Goal: Task Accomplishment & Management: Use online tool/utility

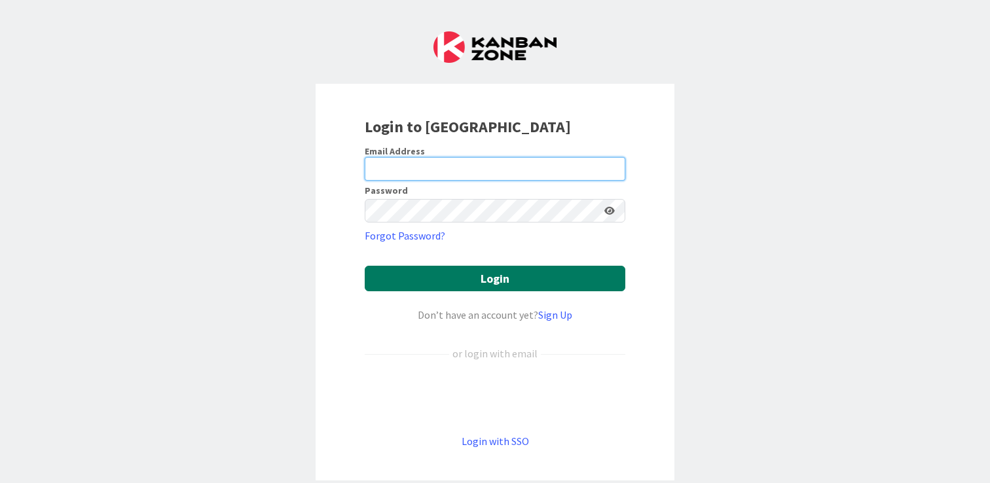
type input "[PERSON_NAME][EMAIL_ADDRESS][DOMAIN_NAME]"
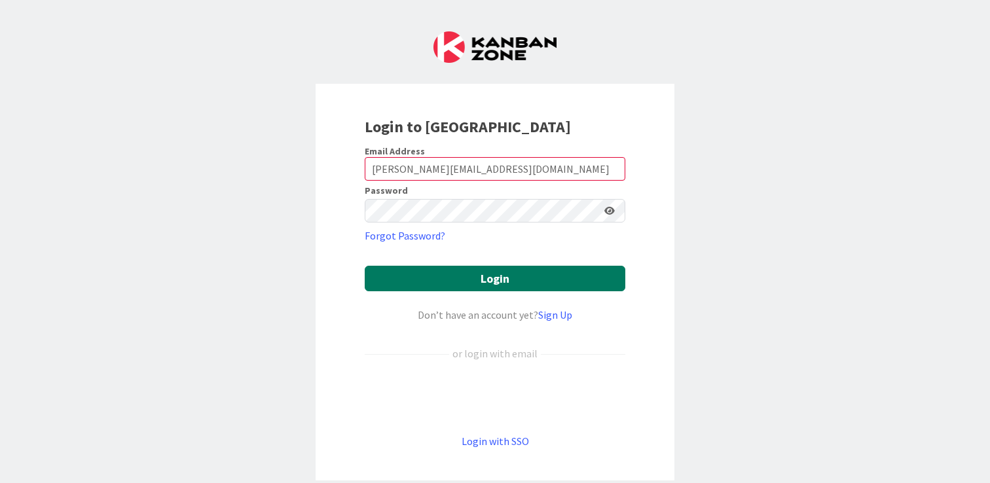
click at [511, 275] on button "Login" at bounding box center [495, 279] width 260 height 26
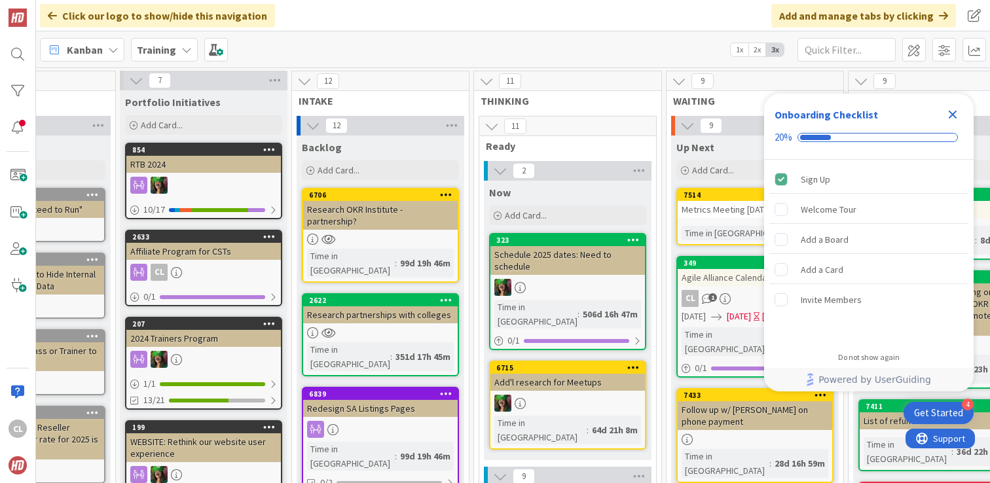
scroll to position [0, 99]
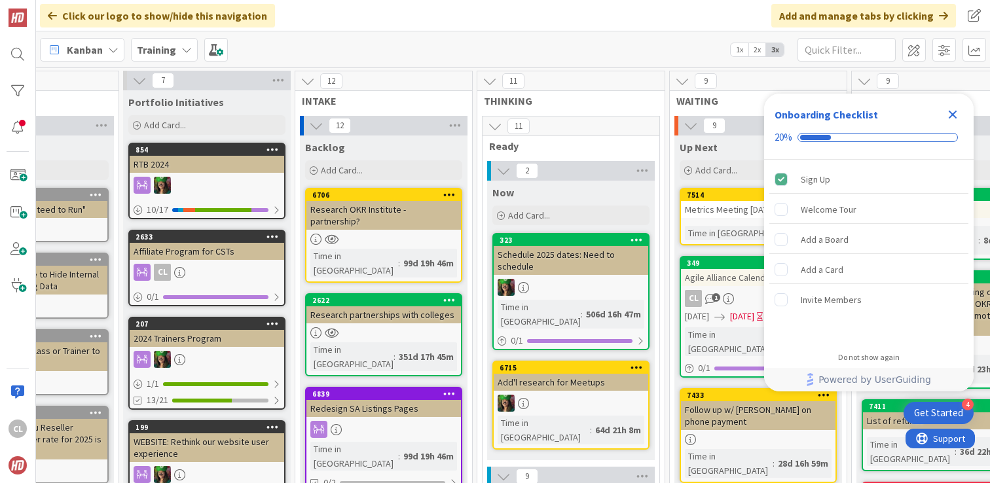
click at [374, 57] on div "Kanban Training 1x 2x 3x" at bounding box center [513, 49] width 954 height 36
click at [958, 113] on icon "Close Checklist" at bounding box center [952, 115] width 16 height 16
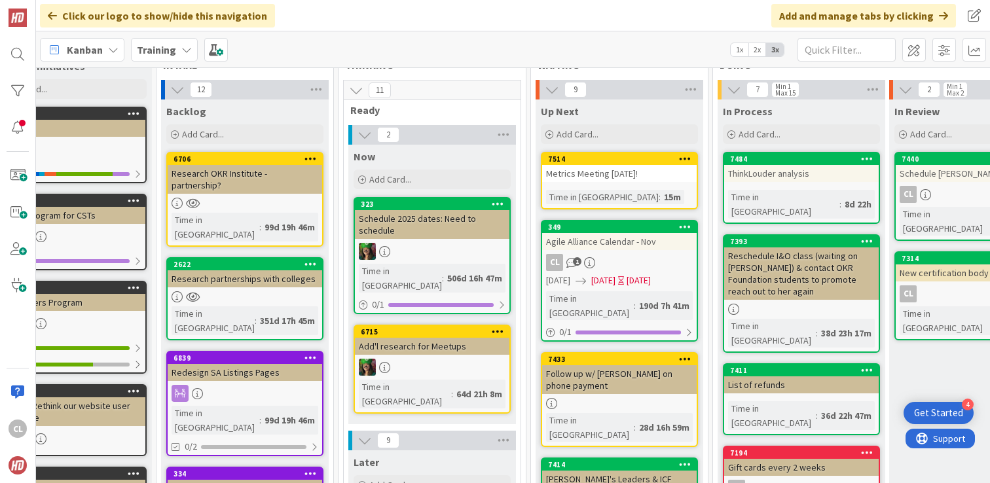
scroll to position [17, 238]
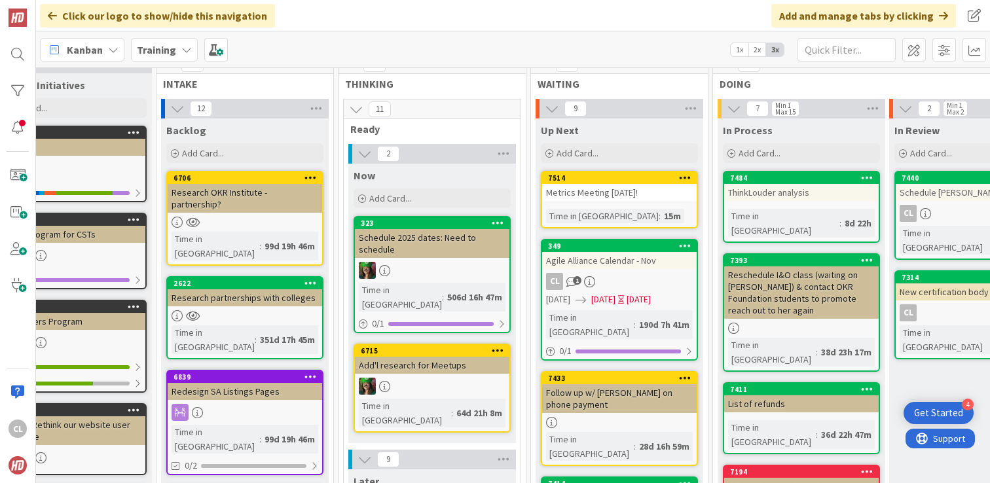
click at [178, 62] on div "Kanban Training 1x 2x 3x" at bounding box center [513, 49] width 954 height 36
click at [181, 45] on icon at bounding box center [186, 50] width 10 height 10
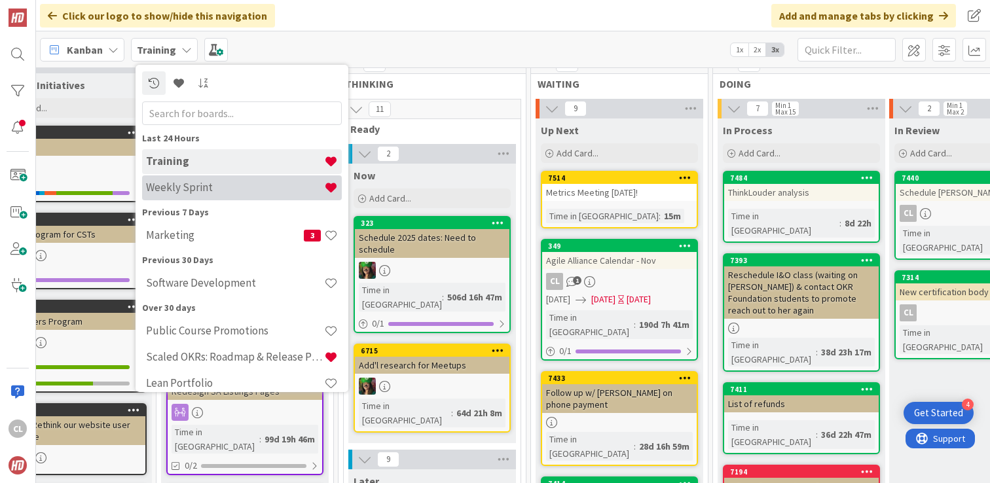
click at [193, 196] on div "Weekly Sprint" at bounding box center [242, 187] width 200 height 25
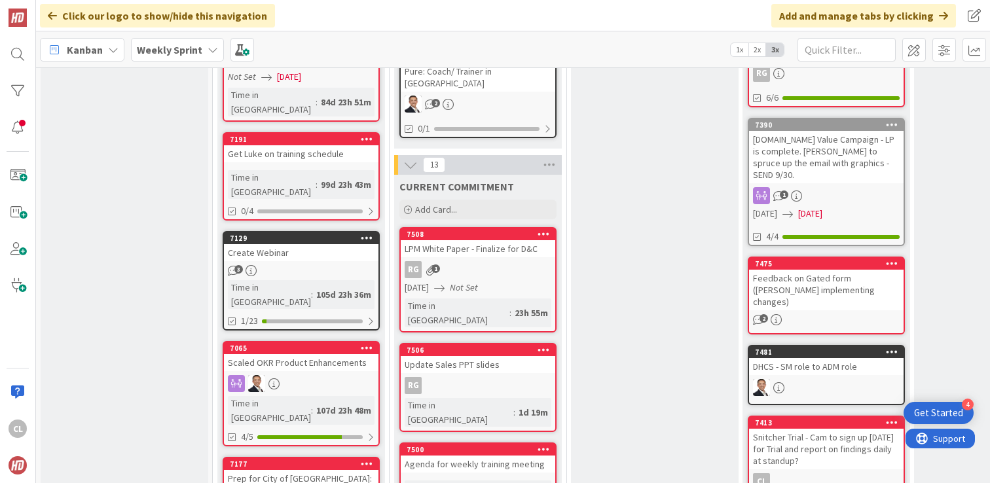
scroll to position [463, 0]
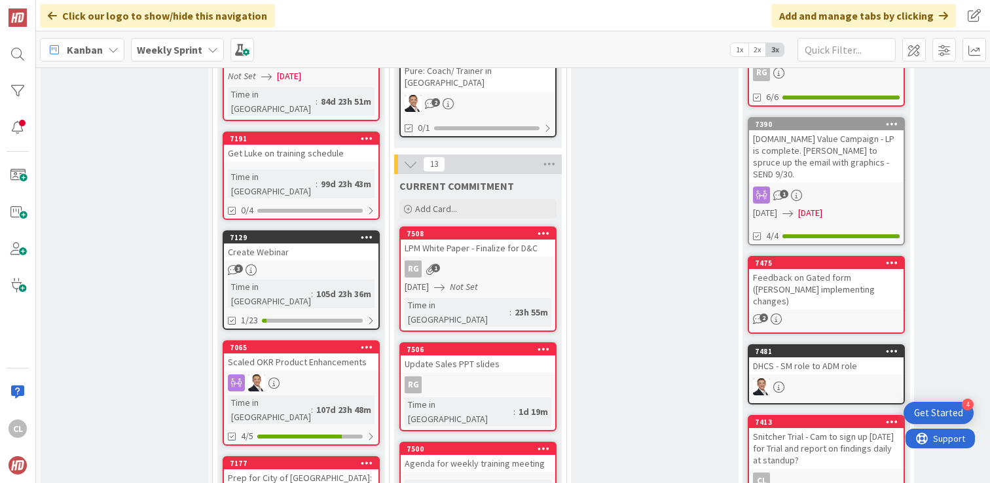
click at [503, 260] on div "RG 1" at bounding box center [478, 268] width 154 height 17
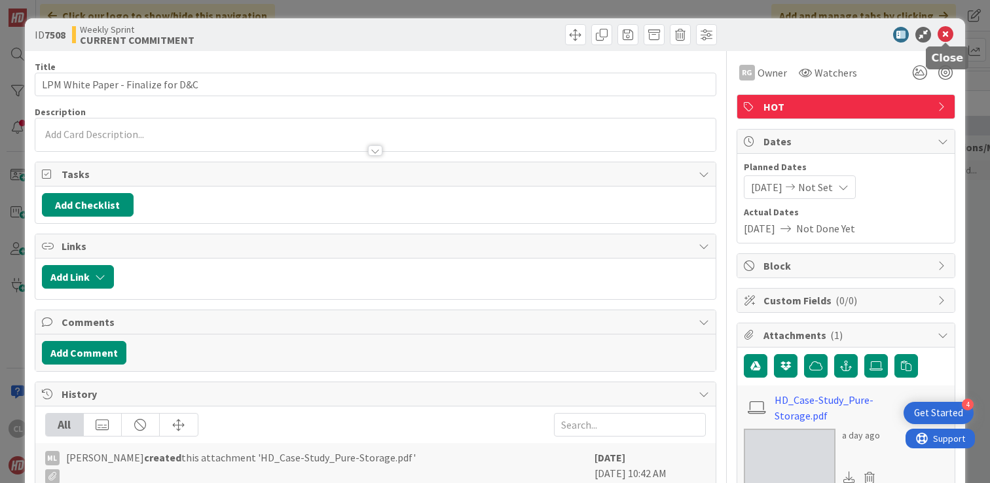
click at [946, 35] on icon at bounding box center [945, 35] width 16 height 16
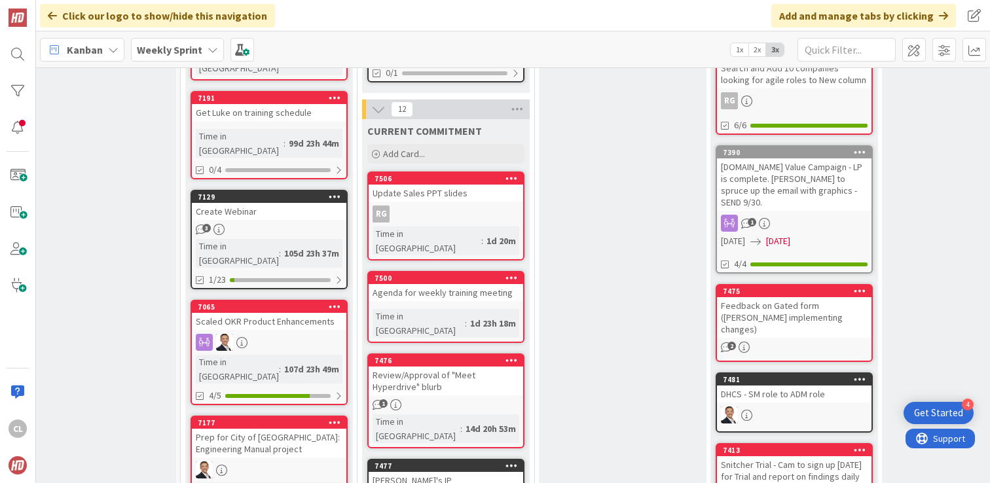
scroll to position [518, 31]
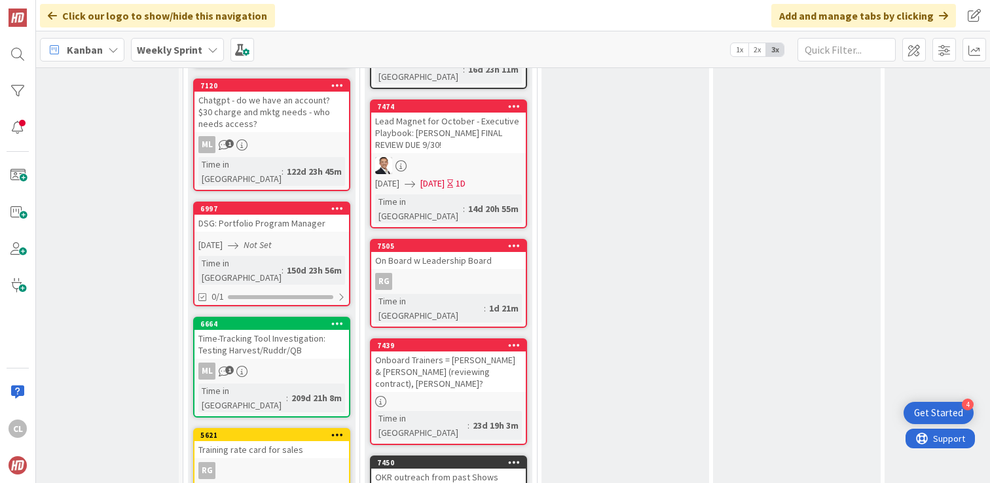
scroll to position [1181, 29]
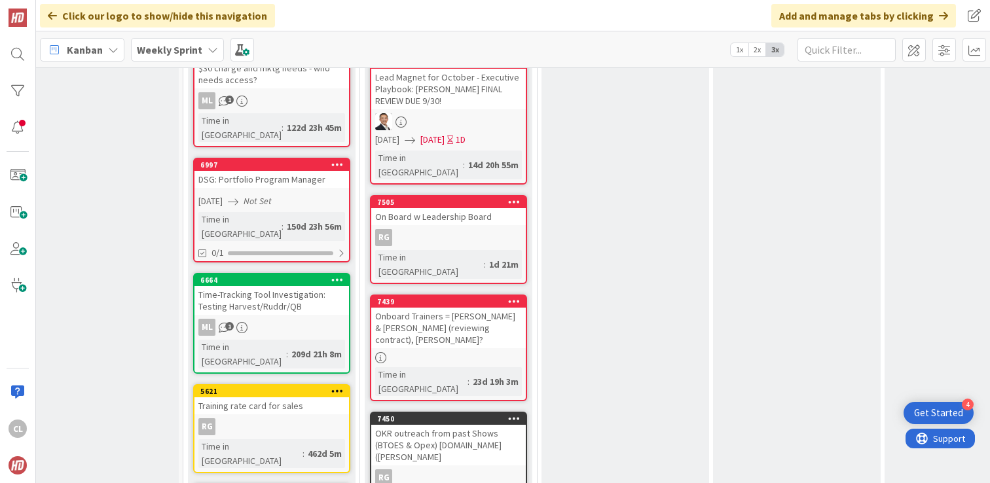
scroll to position [1221, 29]
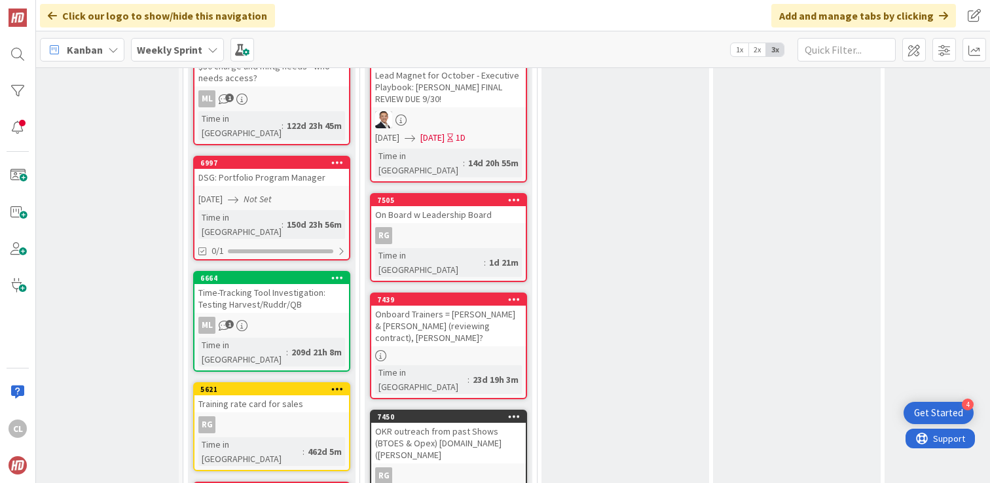
click at [442, 306] on div "Onboard Trainers = [PERSON_NAME] & [PERSON_NAME] (reviewing contract), [PERSON_…" at bounding box center [448, 326] width 154 height 41
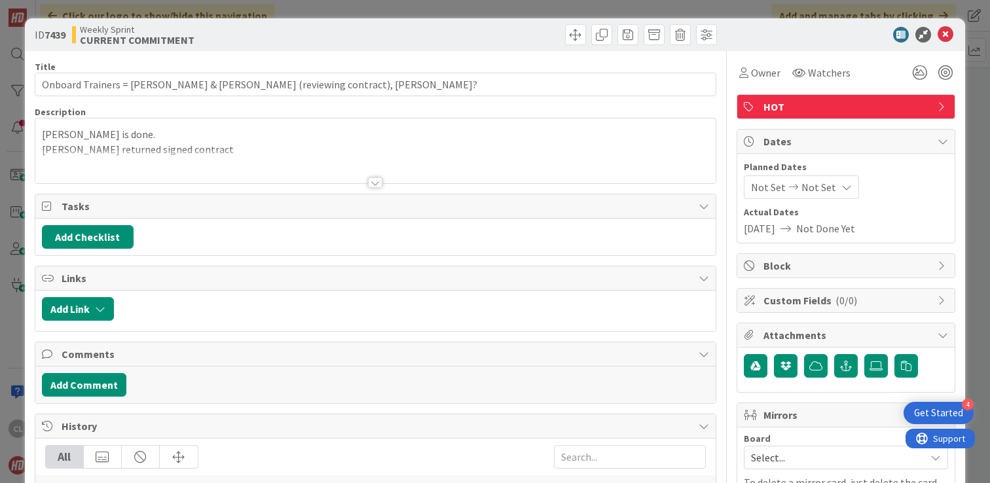
click at [384, 164] on div at bounding box center [375, 166] width 680 height 33
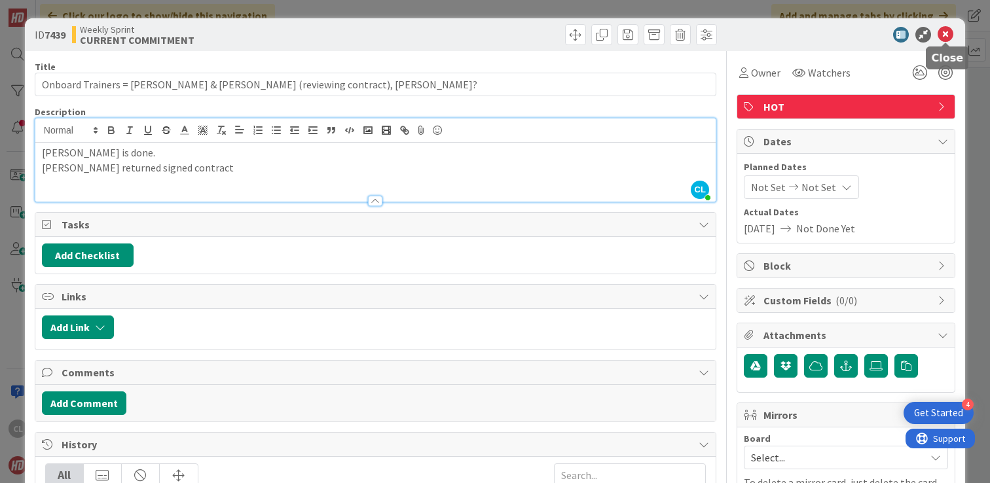
click at [943, 33] on icon at bounding box center [945, 35] width 16 height 16
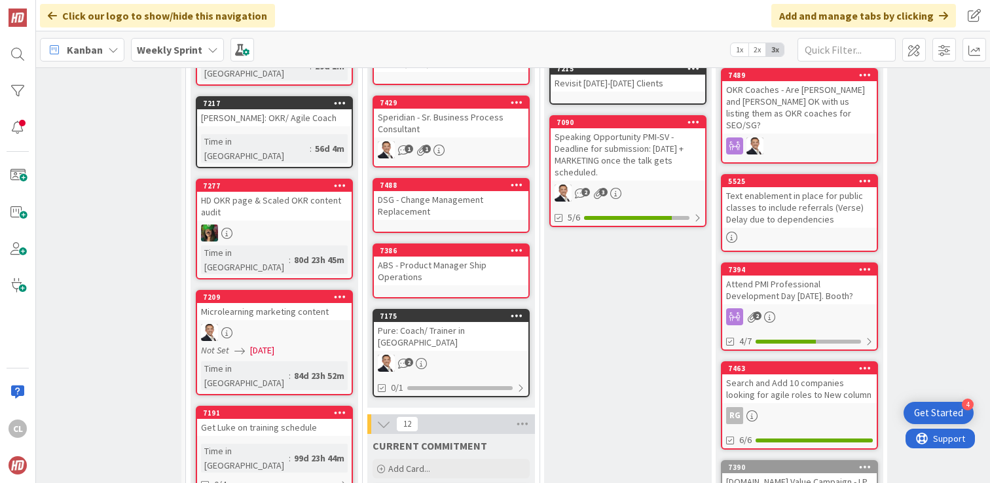
scroll to position [0, 27]
